Goal: Find specific page/section: Find specific page/section

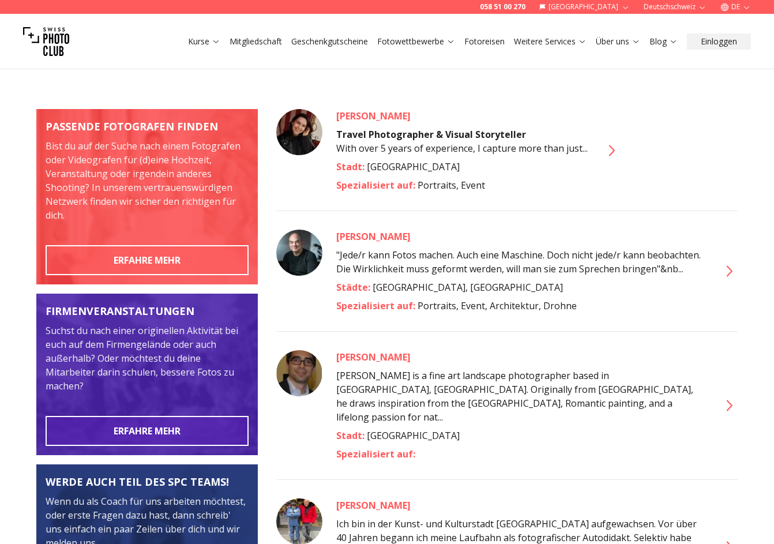
scroll to position [105, 0]
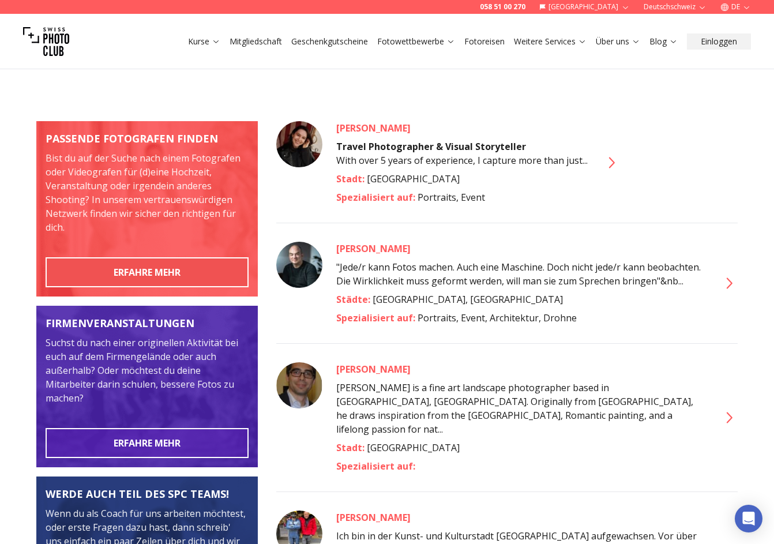
click at [172, 270] on button "ERFAHRE MEHR" at bounding box center [147, 272] width 203 height 30
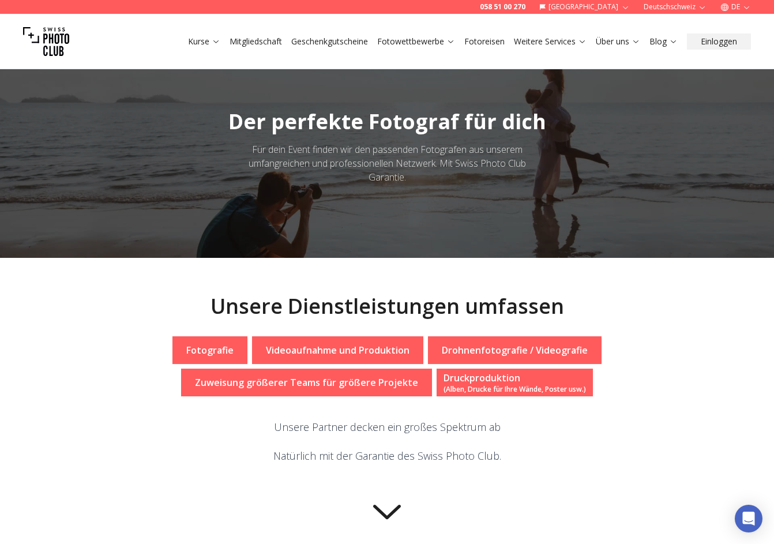
scroll to position [18, 0]
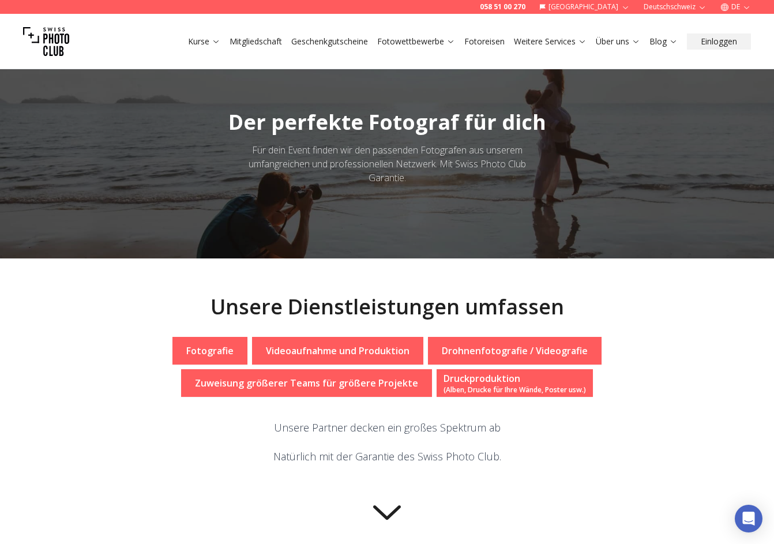
click at [192, 351] on p "Fotografie" at bounding box center [209, 351] width 47 height 14
click at [311, 390] on div "Zuweisung größerer Teams für größere Projekte" at bounding box center [306, 383] width 251 height 28
drag, startPoint x: 220, startPoint y: 301, endPoint x: 407, endPoint y: 304, distance: 186.3
click at [407, 304] on h2 "Unsere Dienstleistungen umfassen" at bounding box center [388, 306] width 354 height 23
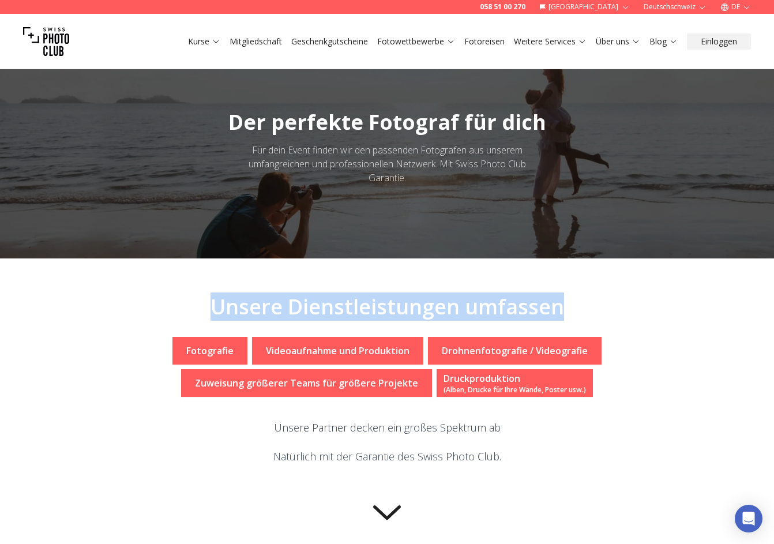
drag, startPoint x: 559, startPoint y: 304, endPoint x: 211, endPoint y: 296, distance: 348.5
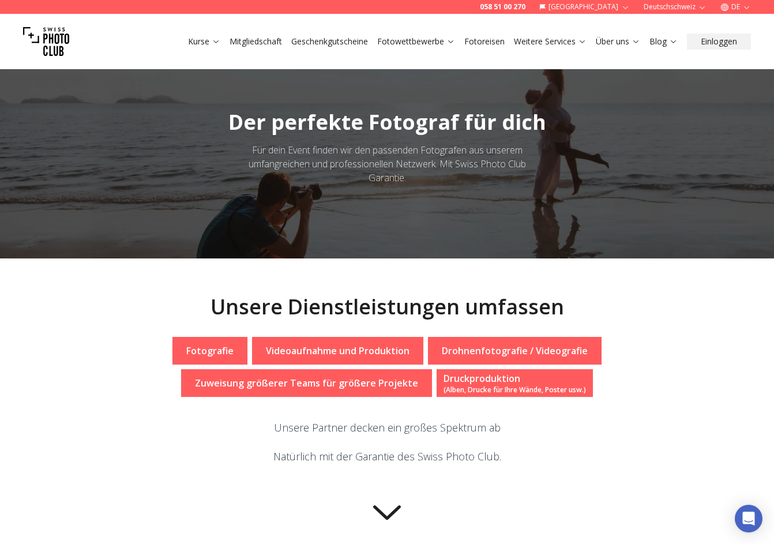
click at [247, 303] on h2 "Unsere Dienstleistungen umfassen" at bounding box center [388, 306] width 354 height 23
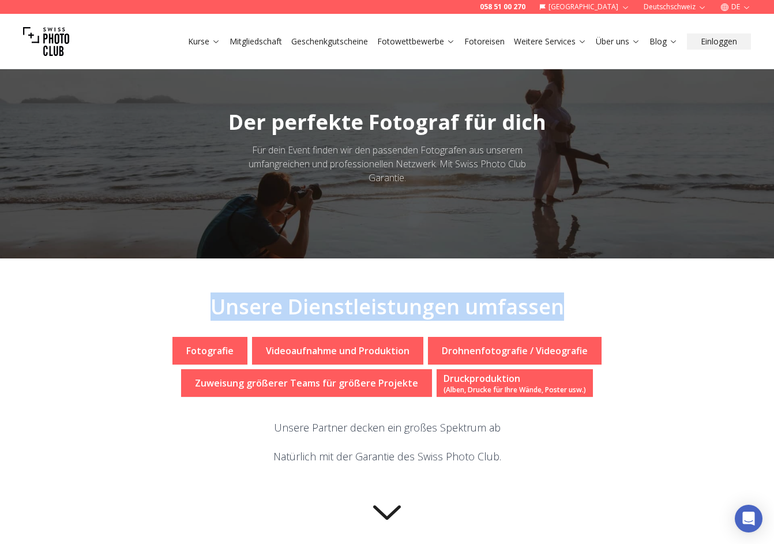
drag, startPoint x: 216, startPoint y: 308, endPoint x: 561, endPoint y: 303, distance: 345.5
click at [561, 303] on h2 "Unsere Dienstleistungen umfassen" at bounding box center [388, 306] width 354 height 23
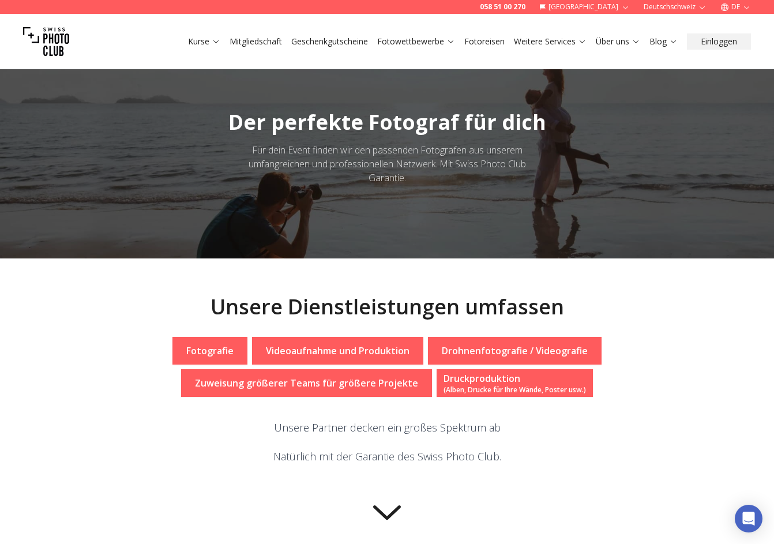
click at [536, 309] on h2 "Unsere Dienstleistungen umfassen" at bounding box center [388, 306] width 354 height 23
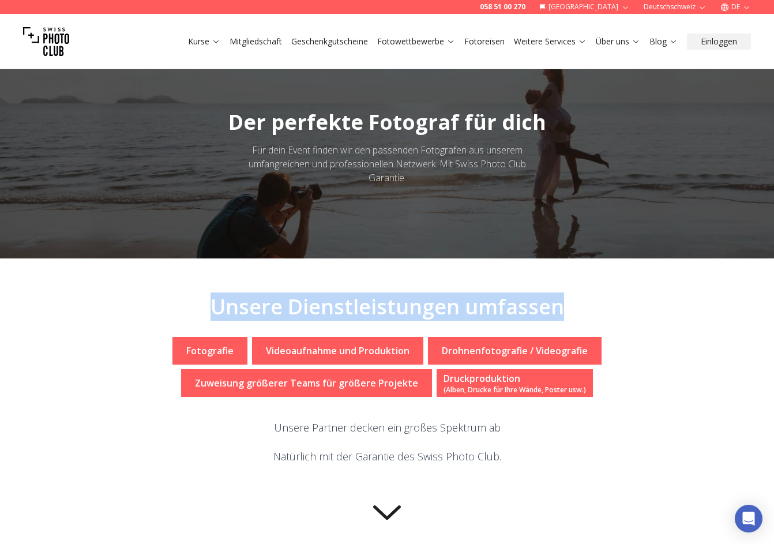
drag, startPoint x: 559, startPoint y: 309, endPoint x: 209, endPoint y: 309, distance: 350.1
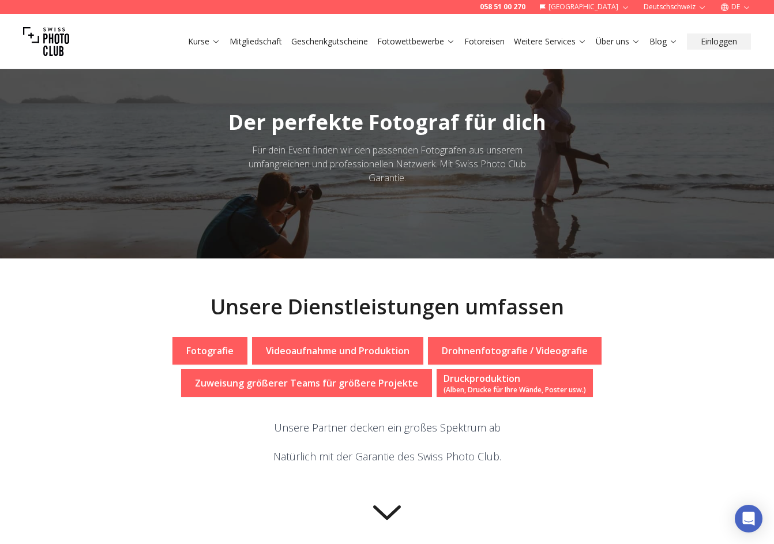
click at [228, 312] on h2 "Unsere Dienstleistungen umfassen" at bounding box center [388, 306] width 354 height 23
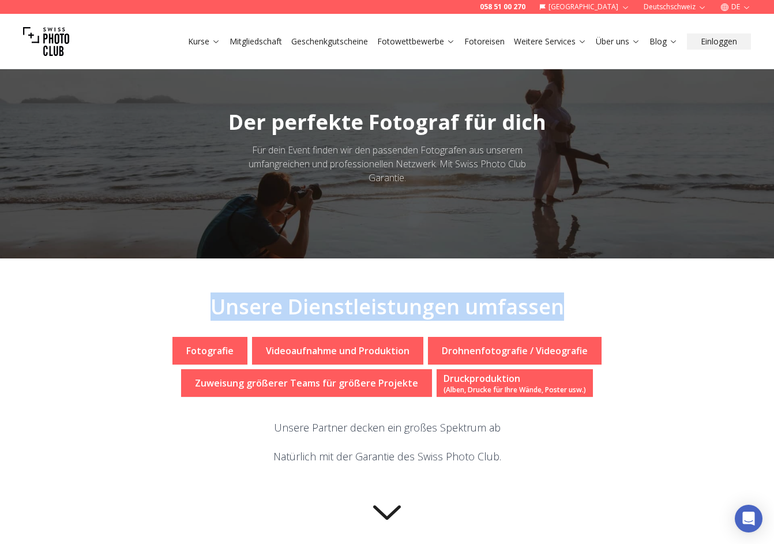
drag, startPoint x: 217, startPoint y: 306, endPoint x: 573, endPoint y: 302, distance: 355.3
click at [546, 304] on h2 "Unsere Dienstleistungen umfassen" at bounding box center [388, 306] width 354 height 23
drag, startPoint x: 562, startPoint y: 311, endPoint x: 339, endPoint y: 316, distance: 223.3
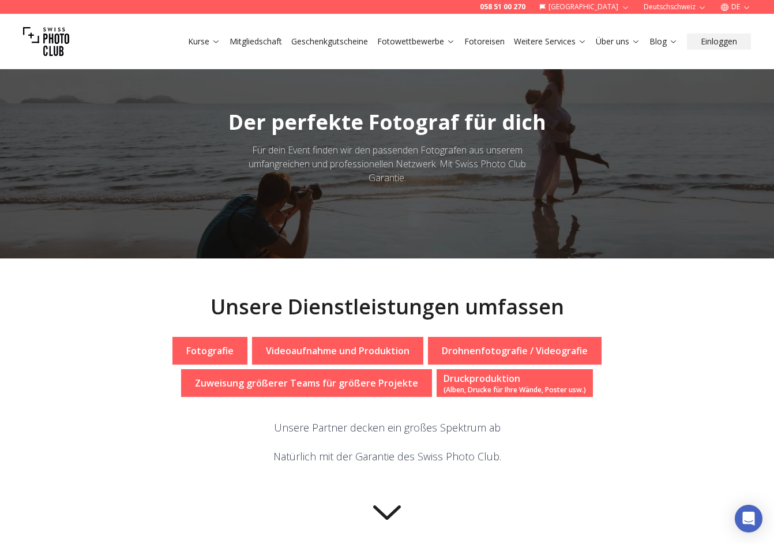
click at [305, 295] on h2 "Unsere Dienstleistungen umfassen" at bounding box center [388, 306] width 354 height 23
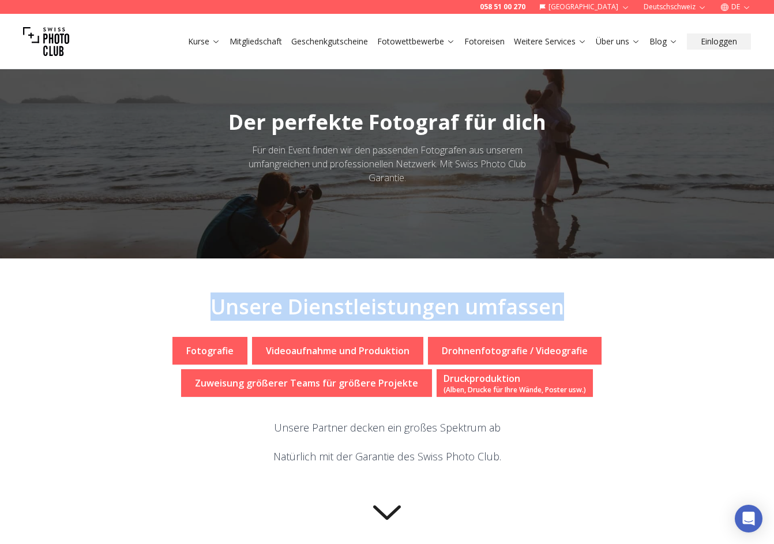
drag, startPoint x: 218, startPoint y: 310, endPoint x: 562, endPoint y: 309, distance: 344.3
click at [546, 309] on h2 "Unsere Dienstleistungen umfassen" at bounding box center [388, 306] width 354 height 23
drag, startPoint x: 561, startPoint y: 311, endPoint x: 215, endPoint y: 307, distance: 345.5
click at [215, 307] on h2 "Unsere Dienstleistungen umfassen" at bounding box center [388, 306] width 354 height 23
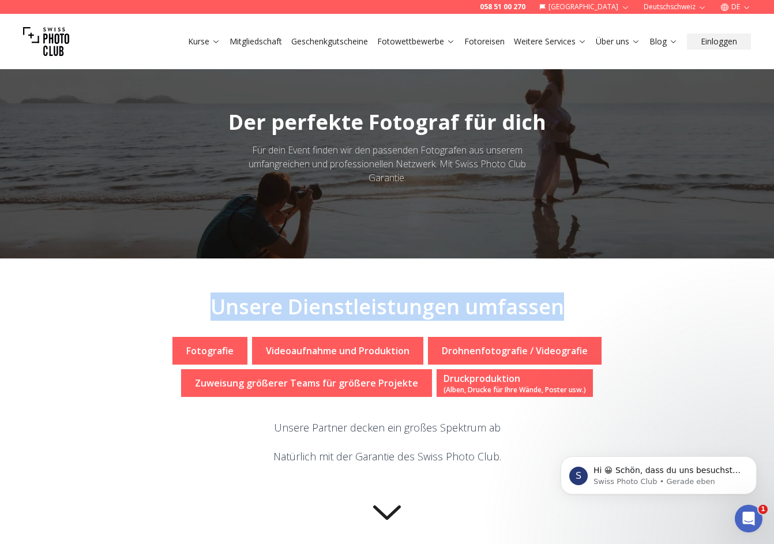
scroll to position [0, 0]
